Goal: Transaction & Acquisition: Purchase product/service

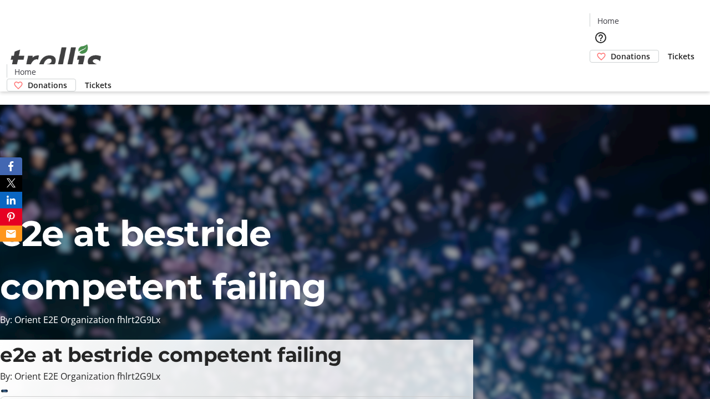
click at [668, 50] on span "Tickets" at bounding box center [681, 56] width 27 height 12
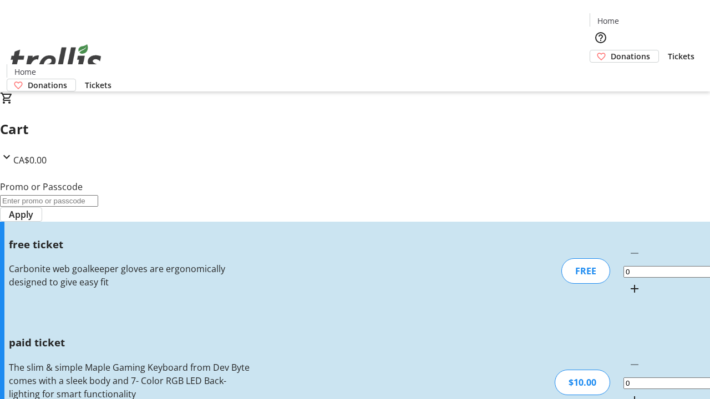
click at [628, 394] on mat-icon "Increment by one" at bounding box center [634, 400] width 13 height 13
type input "1"
type input "FREE"
